Goal: Navigation & Orientation: Find specific page/section

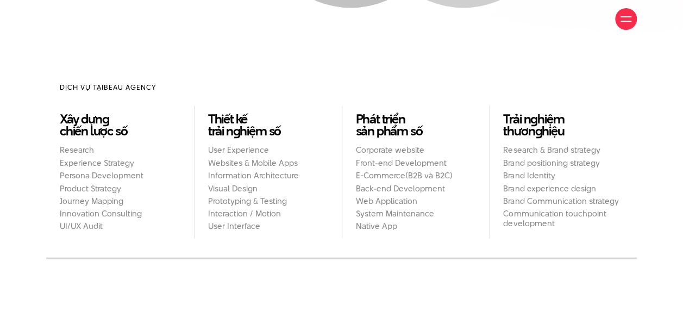
scroll to position [869, 0]
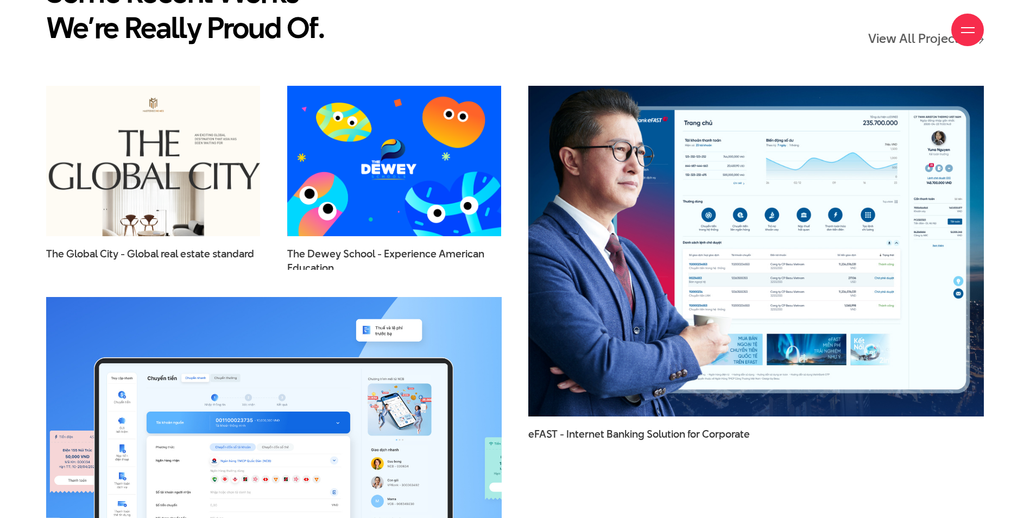
scroll to position [1683, 0]
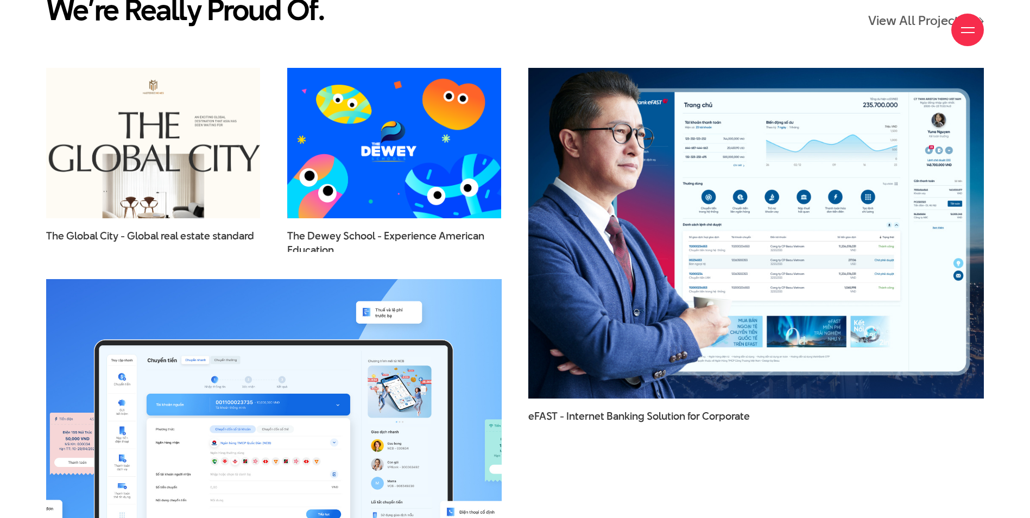
click at [682, 163] on img at bounding box center [756, 233] width 501 height 364
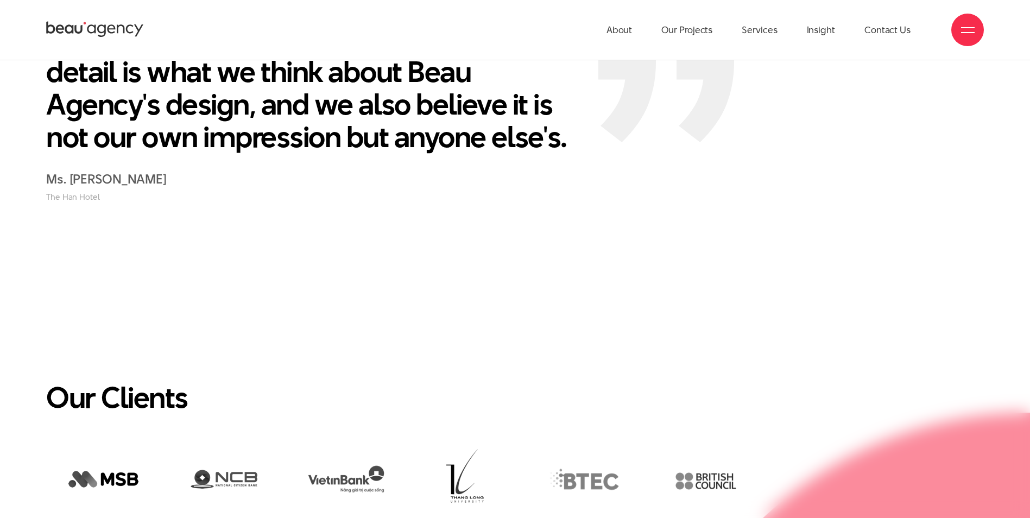
scroll to position [2444, 0]
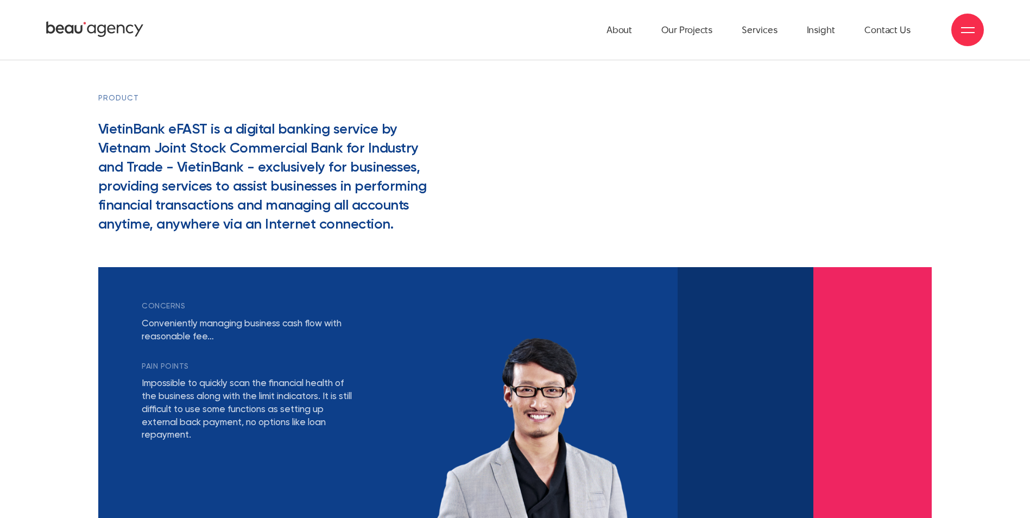
scroll to position [1846, 0]
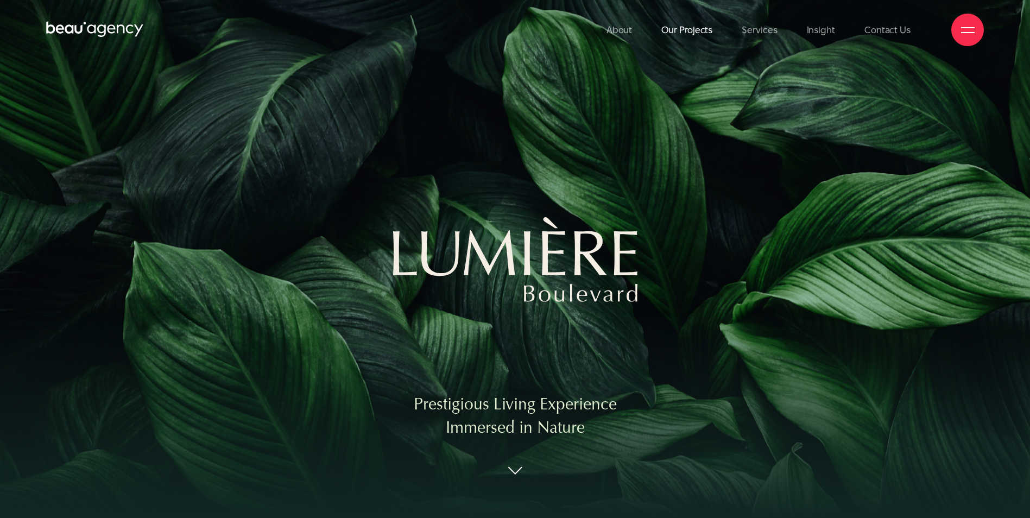
click at [695, 34] on link "Our Projects" at bounding box center [686, 30] width 51 height 60
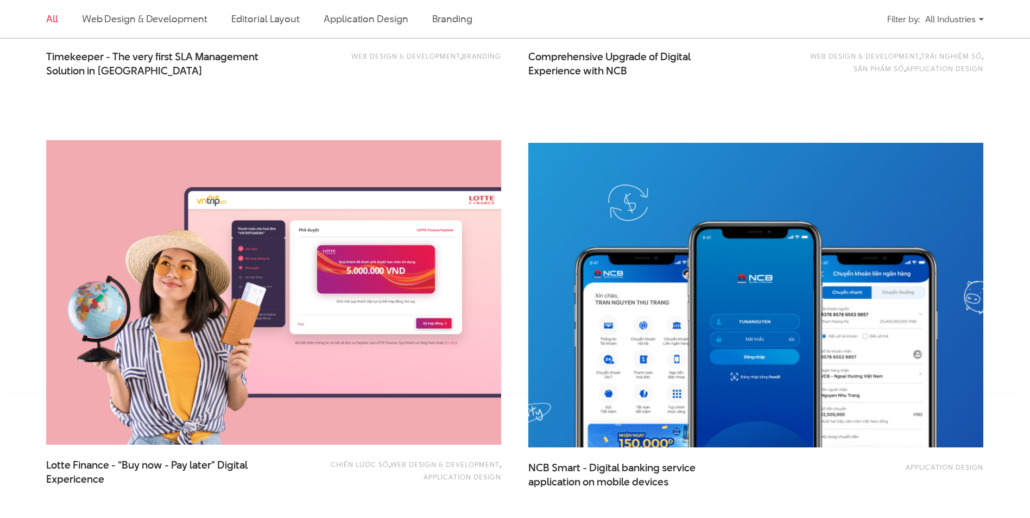
scroll to position [2444, 0]
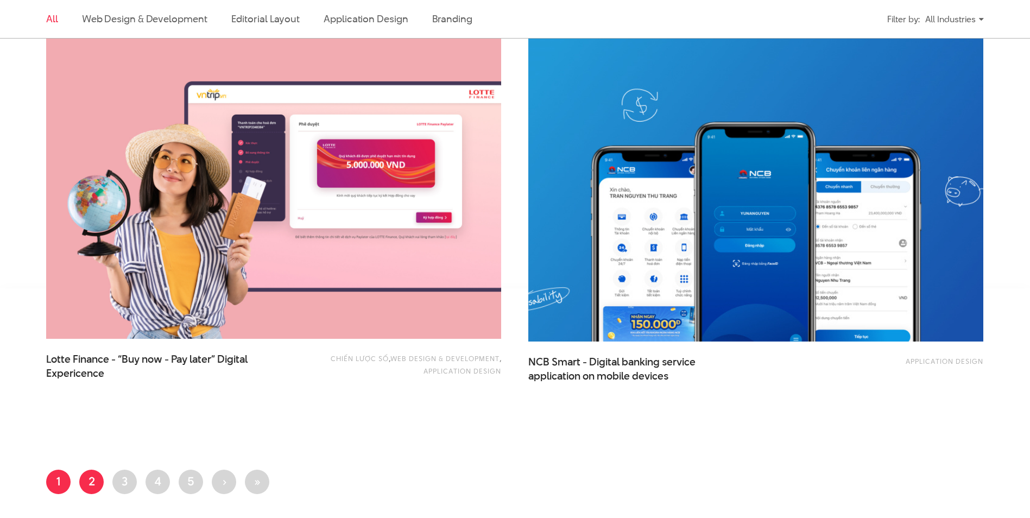
click at [90, 482] on link "Page 2" at bounding box center [91, 482] width 24 height 24
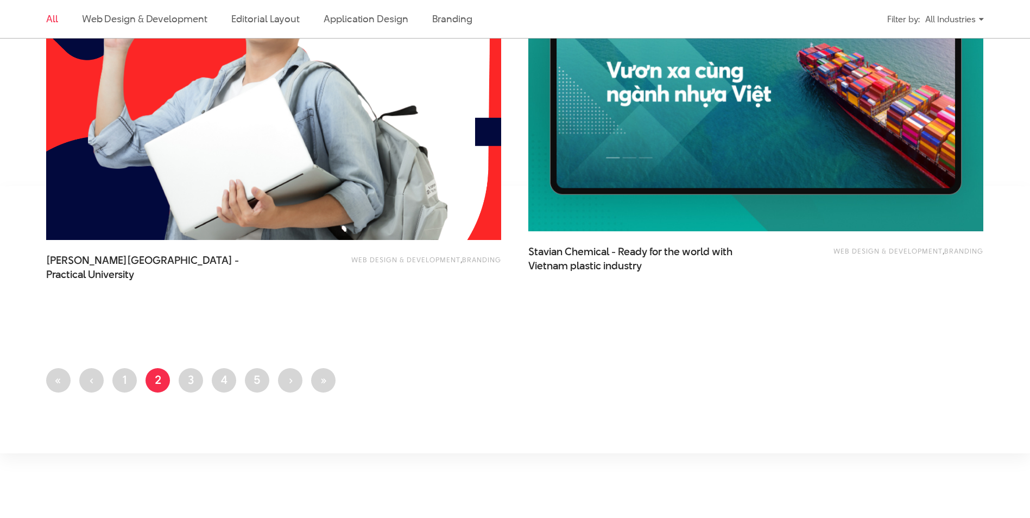
scroll to position [2552, 0]
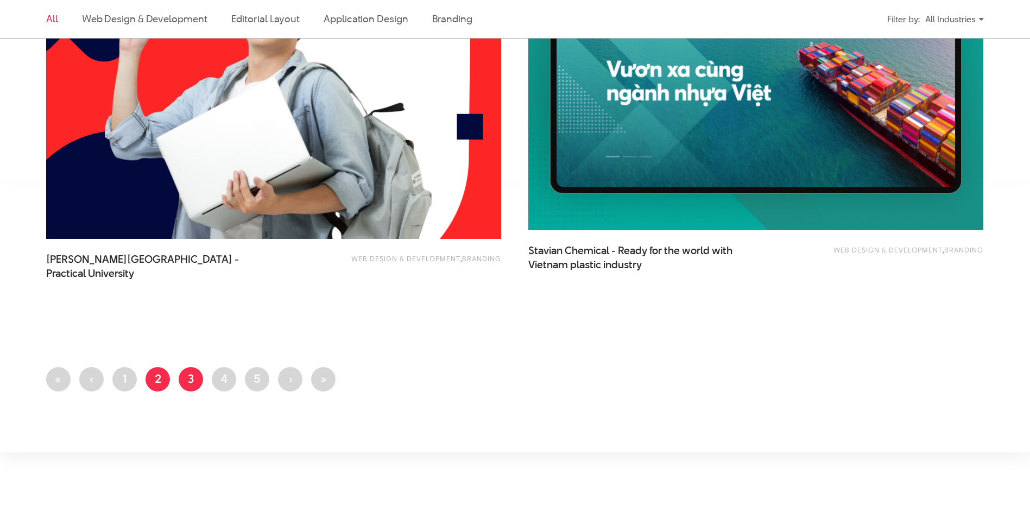
click at [192, 385] on link "Page 3" at bounding box center [191, 379] width 24 height 24
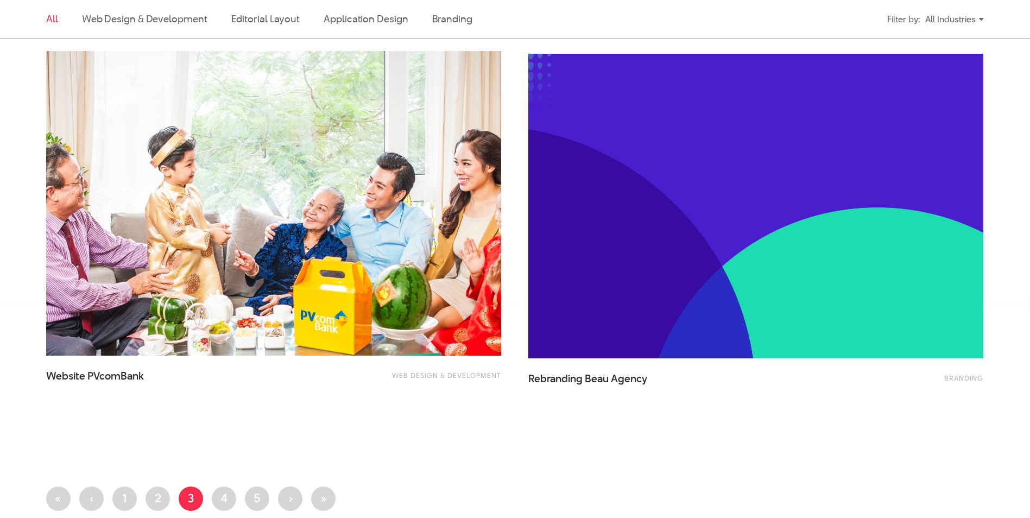
scroll to position [2444, 0]
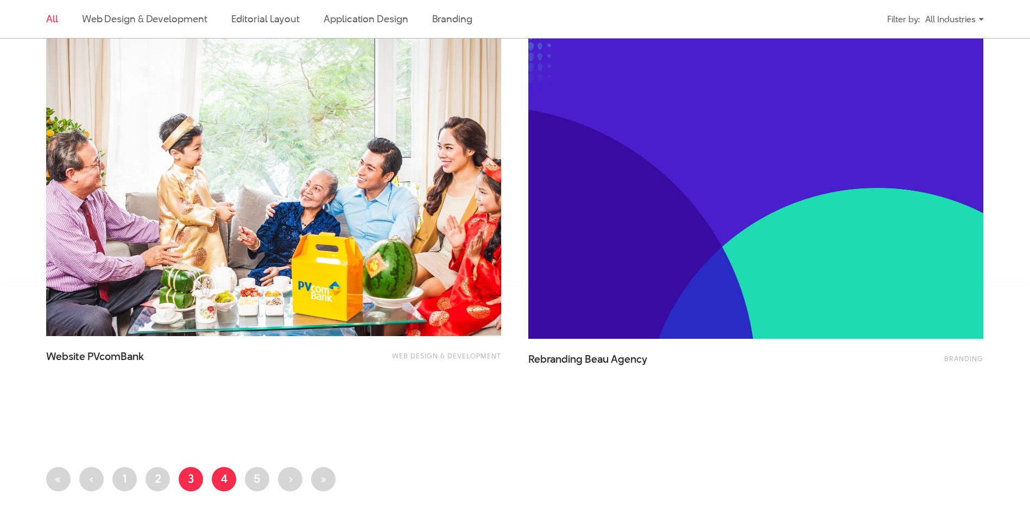
click at [219, 482] on link "Page 4" at bounding box center [224, 479] width 24 height 24
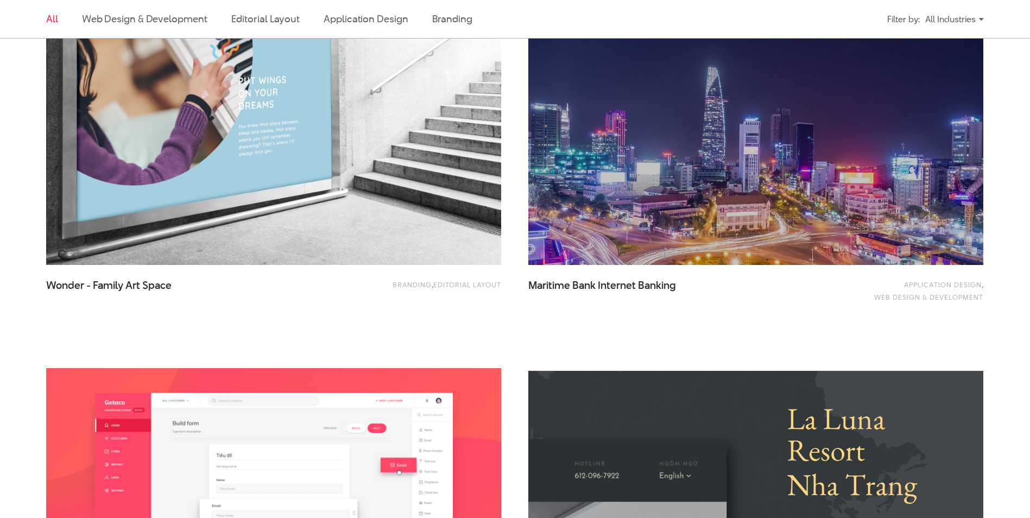
scroll to position [489, 0]
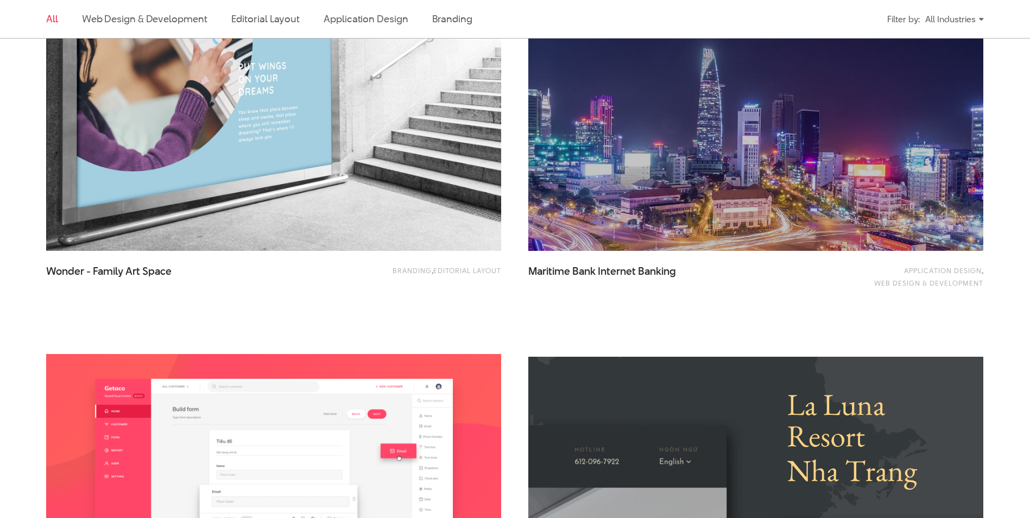
click at [764, 173] on img at bounding box center [756, 99] width 501 height 336
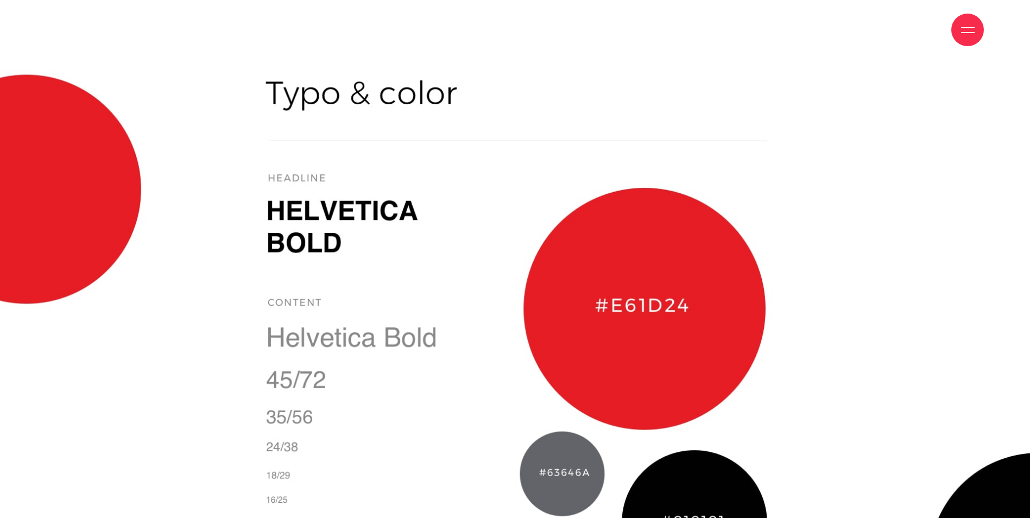
scroll to position [1817, 0]
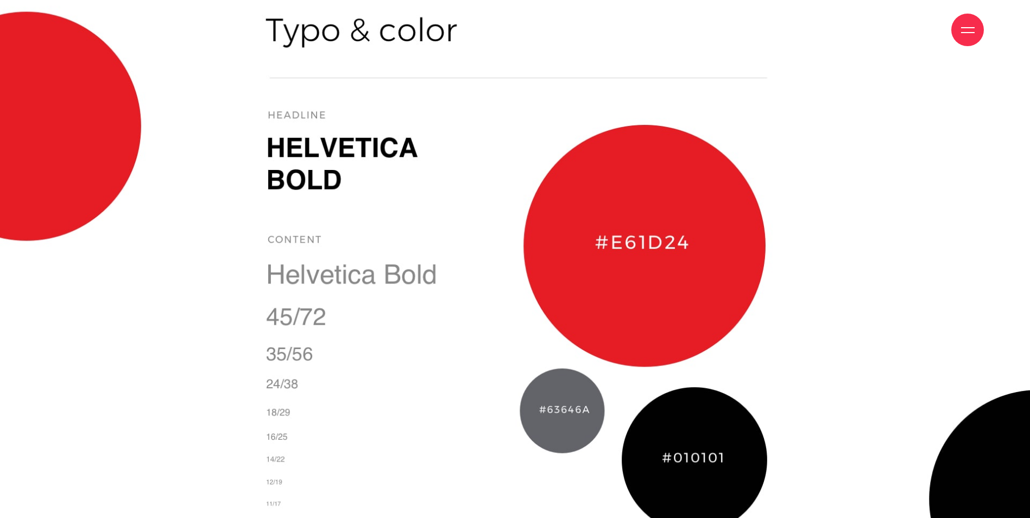
drag, startPoint x: 267, startPoint y: 33, endPoint x: 495, endPoint y: 102, distance: 237.6
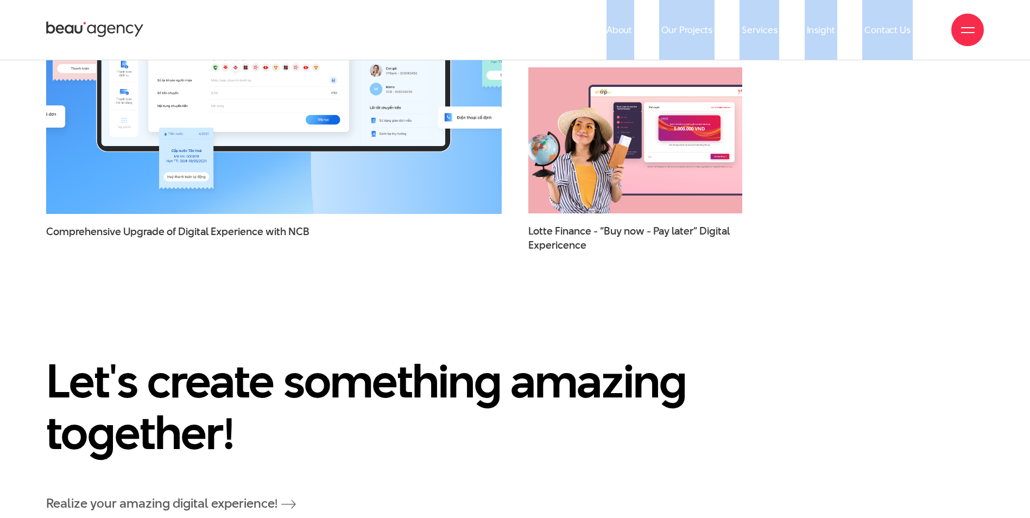
scroll to position [7193, 0]
